Goal: Check status: Check status

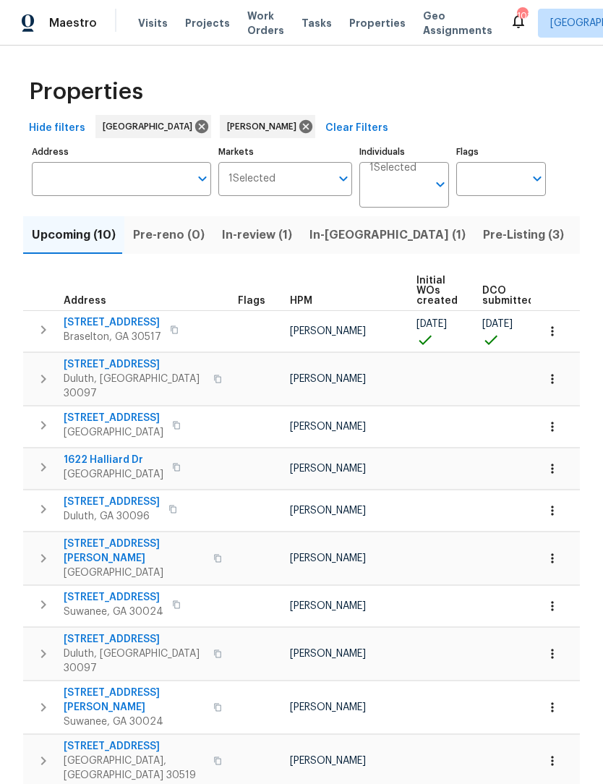
click at [248, 30] on span "Work Orders" at bounding box center [265, 23] width 37 height 29
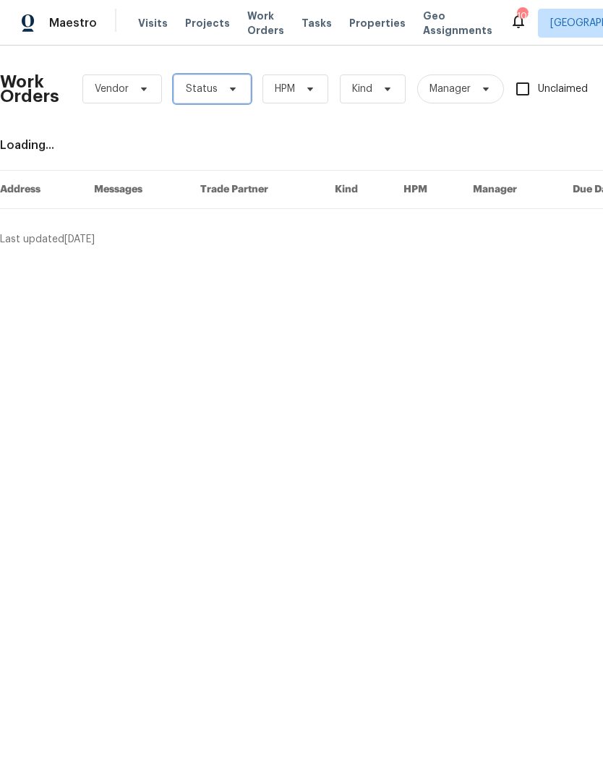
click at [237, 88] on span "Status" at bounding box center [212, 88] width 77 height 29
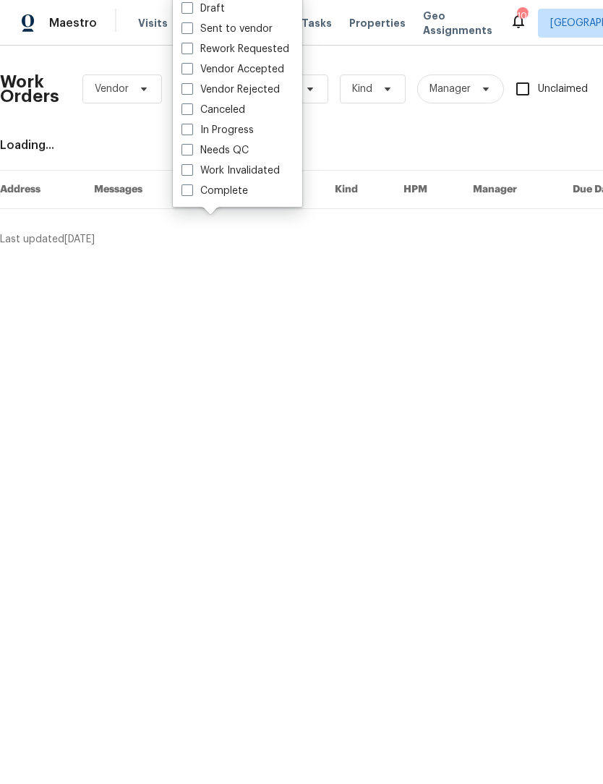
click at [190, 136] on label "In Progress" at bounding box center [218, 130] width 72 height 14
click at [190, 132] on input "In Progress" at bounding box center [186, 127] width 9 height 9
checkbox input "true"
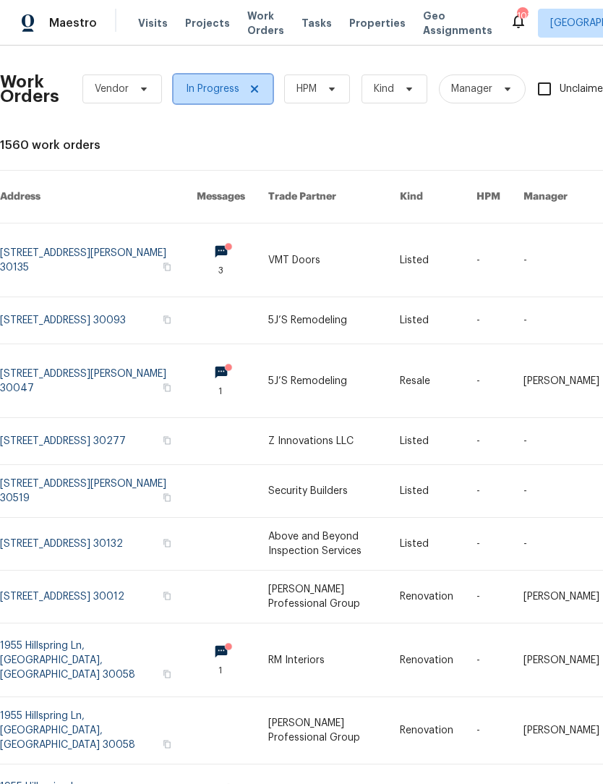
click at [254, 88] on icon at bounding box center [254, 88] width 7 height 7
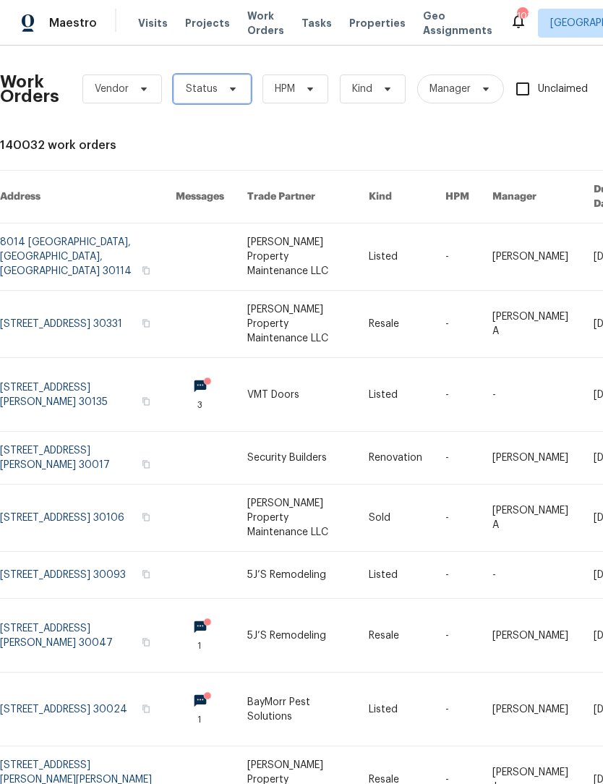
click at [230, 93] on icon at bounding box center [233, 89] width 12 height 12
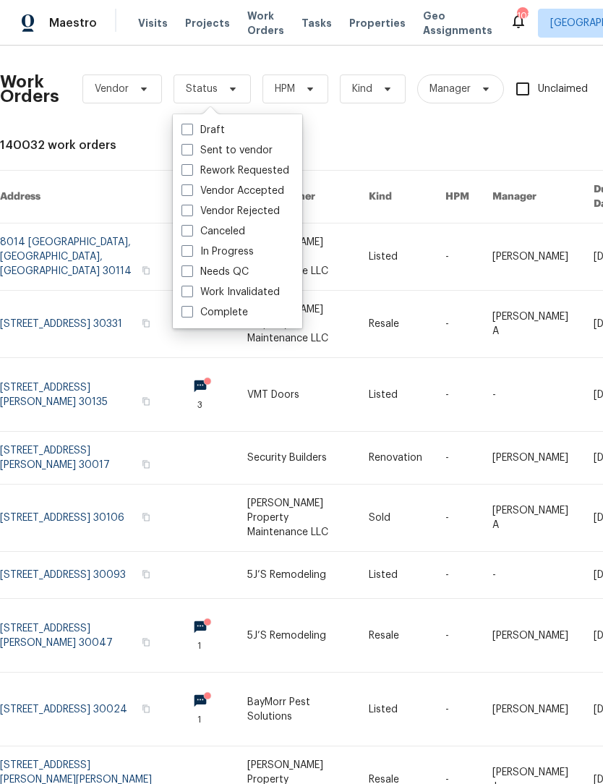
click at [185, 278] on label "Needs QC" at bounding box center [215, 272] width 67 height 14
click at [185, 274] on input "Needs QC" at bounding box center [186, 269] width 9 height 9
checkbox input "true"
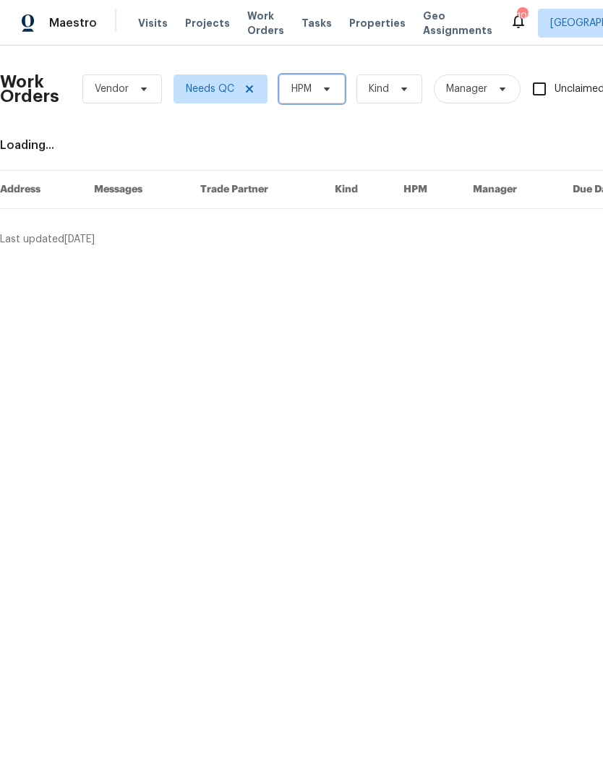
click at [336, 88] on span "HPM" at bounding box center [312, 88] width 66 height 29
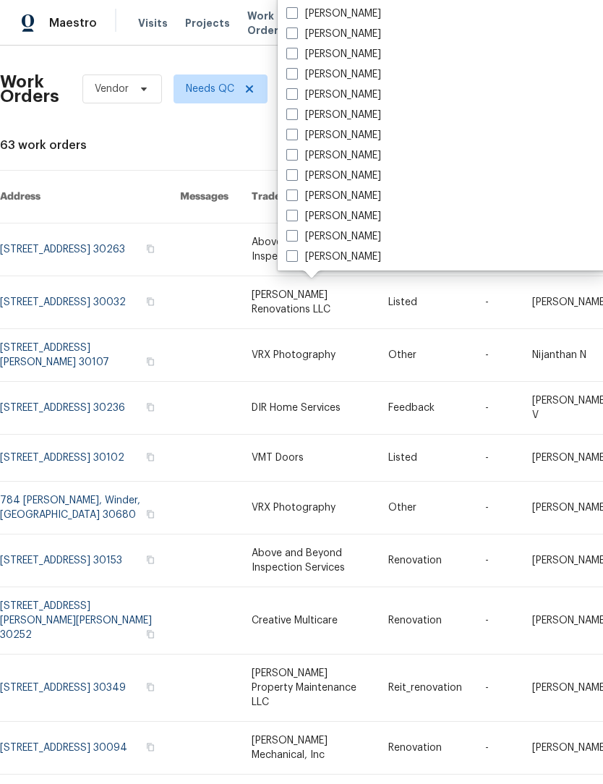
scroll to position [971, 0]
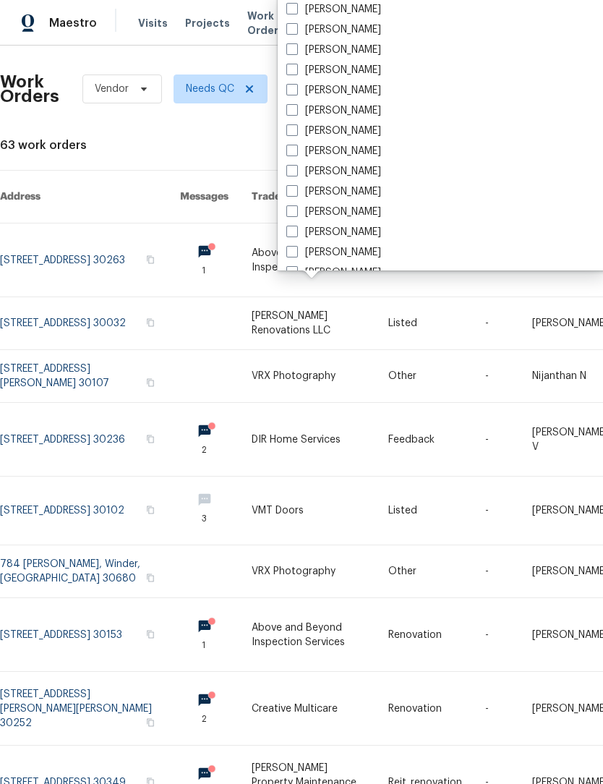
click at [307, 85] on label "[PERSON_NAME]" at bounding box center [333, 90] width 95 height 14
click at [296, 85] on input "[PERSON_NAME]" at bounding box center [290, 87] width 9 height 9
checkbox input "true"
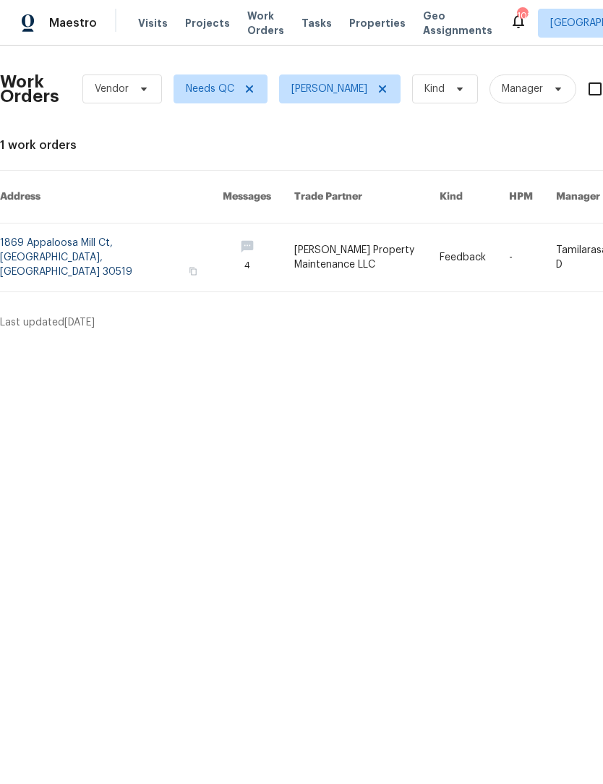
click at [348, 254] on link at bounding box center [367, 257] width 146 height 68
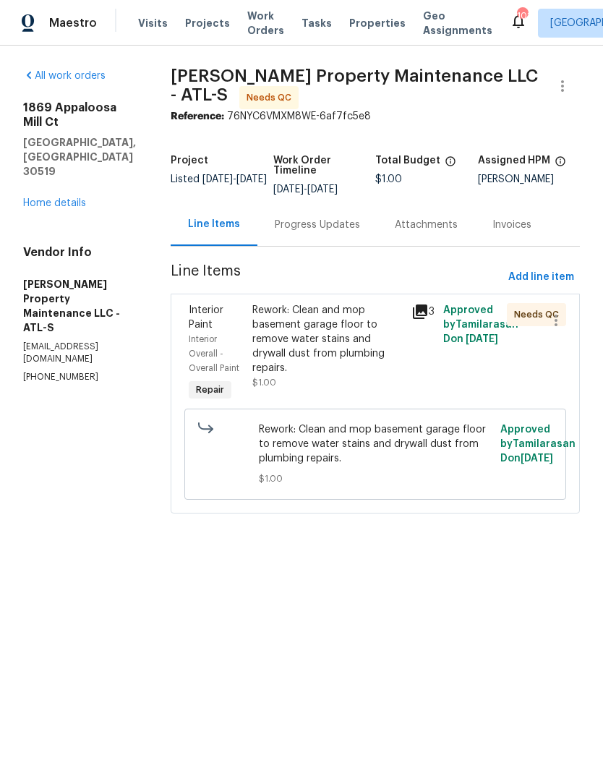
click at [355, 330] on div "Rework: Clean and mop basement garage floor to remove water stains and drywall …" at bounding box center [327, 339] width 150 height 72
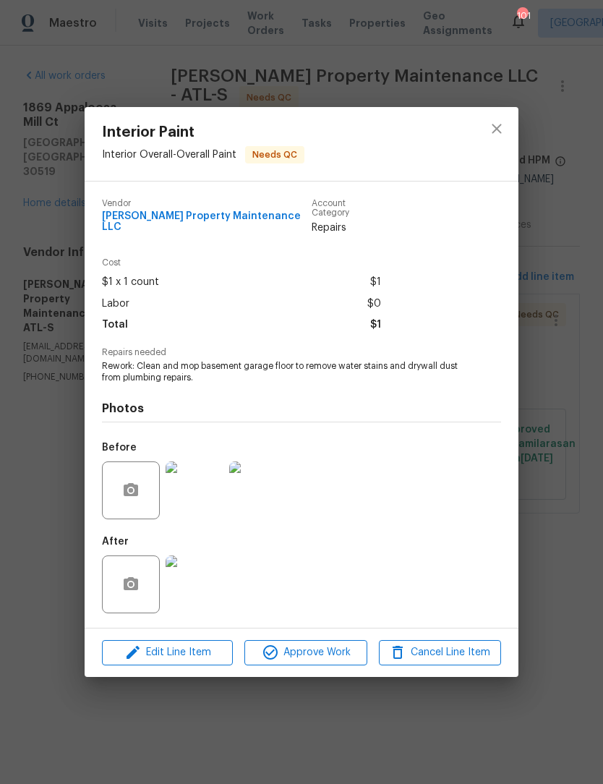
click at [206, 577] on img at bounding box center [195, 584] width 58 height 58
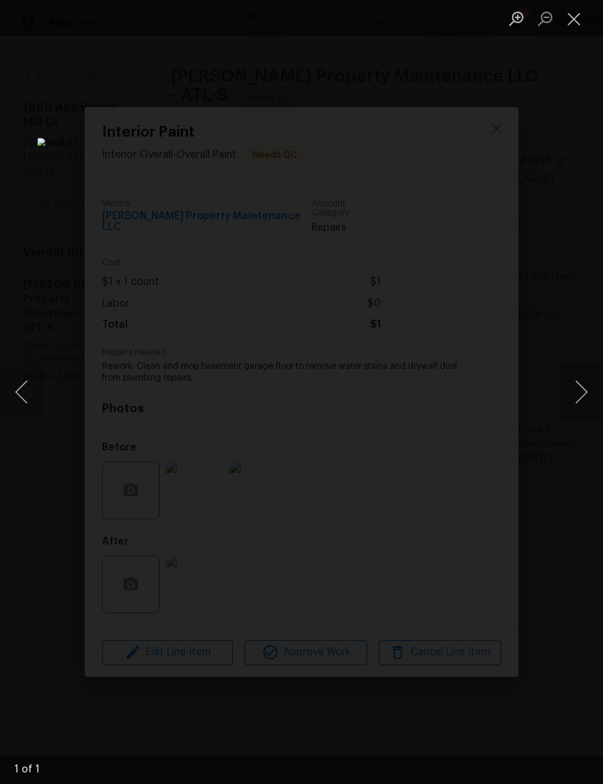
click at [588, 400] on button "Next image" at bounding box center [581, 392] width 43 height 58
click at [577, 394] on button "Next image" at bounding box center [581, 392] width 43 height 58
click at [582, 389] on button "Next image" at bounding box center [581, 392] width 43 height 58
click at [579, 20] on button "Close lightbox" at bounding box center [574, 18] width 29 height 25
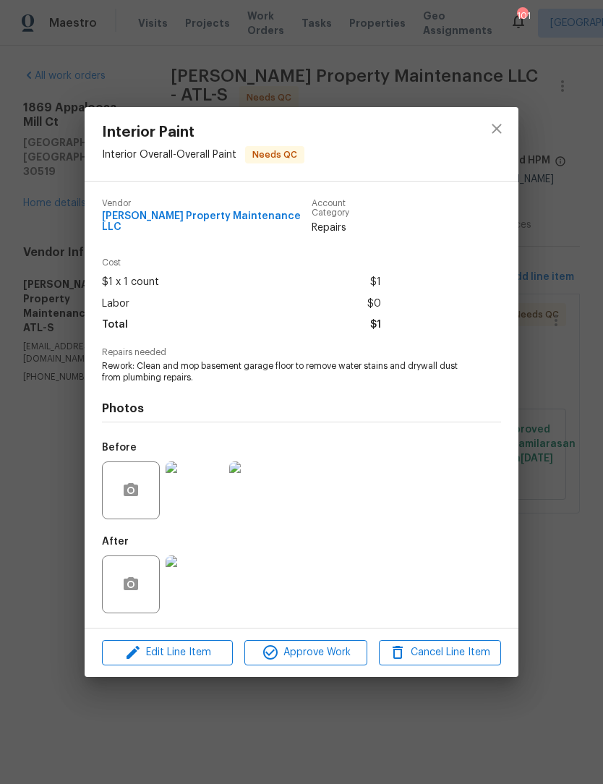
click at [577, 28] on div "Interior Paint Interior Overall - Overall Paint Needs QC Vendor [PERSON_NAME] P…" at bounding box center [301, 392] width 603 height 784
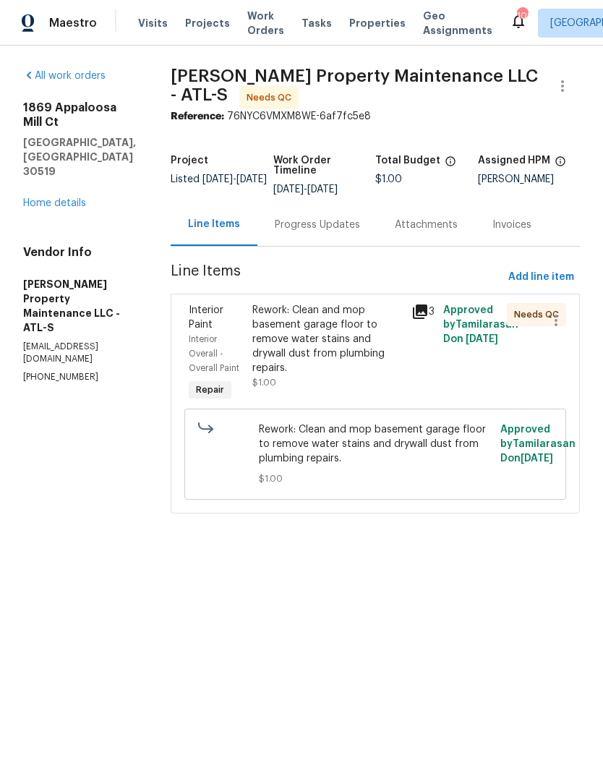
click at [326, 220] on div "Progress Updates" at bounding box center [317, 225] width 85 height 14
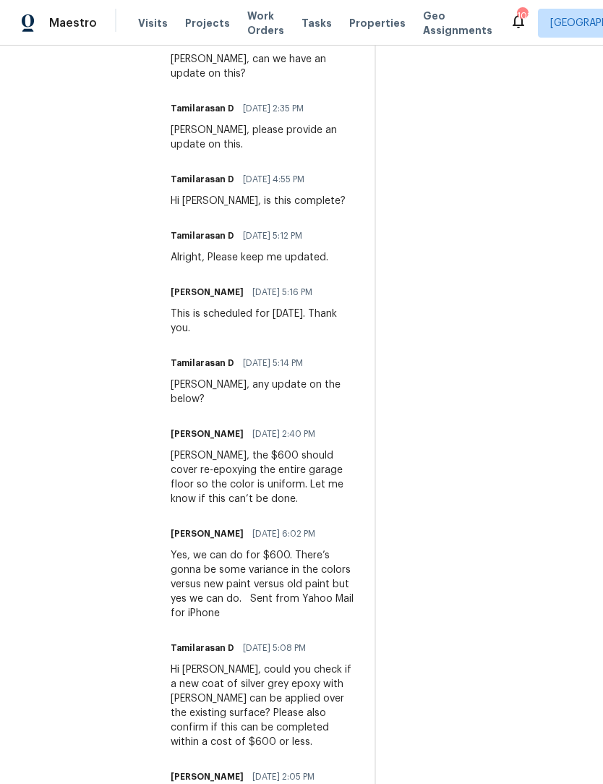
scroll to position [503, 0]
